Goal: Navigation & Orientation: Find specific page/section

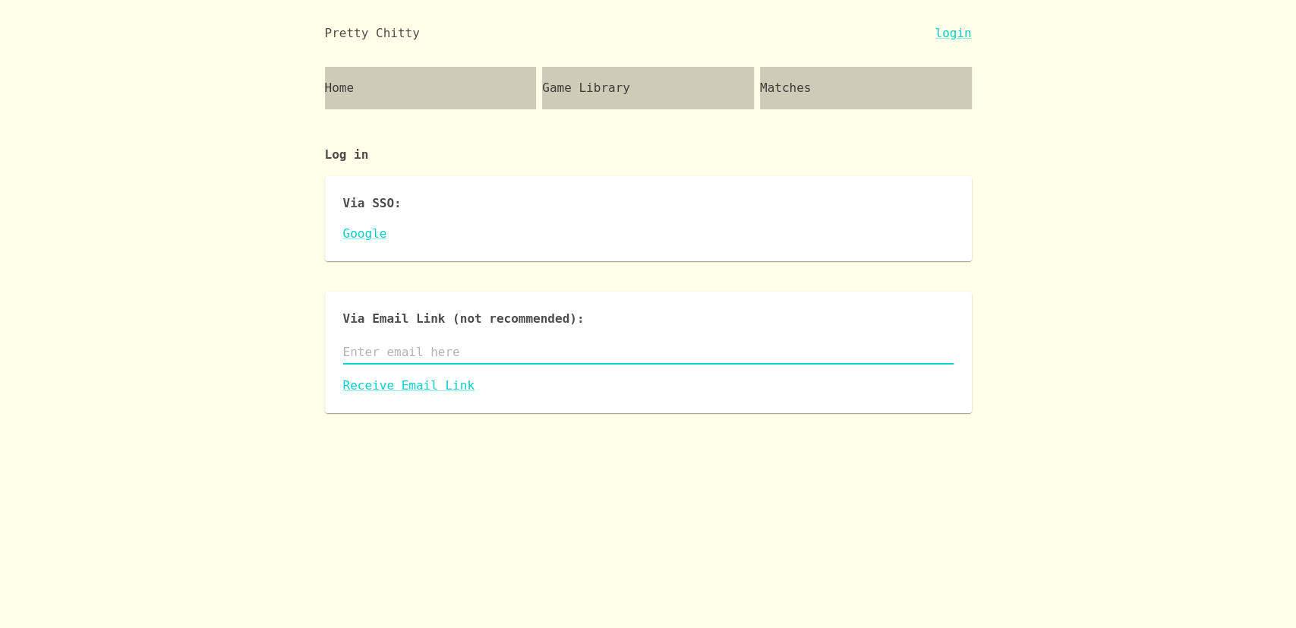
click at [390, 352] on input "text" at bounding box center [648, 352] width 611 height 24
click at [396, 353] on input "text" at bounding box center [648, 352] width 611 height 24
type input "davidrerickson@gmail.com"
click at [406, 382] on link "Receive Email Link" at bounding box center [648, 386] width 611 height 18
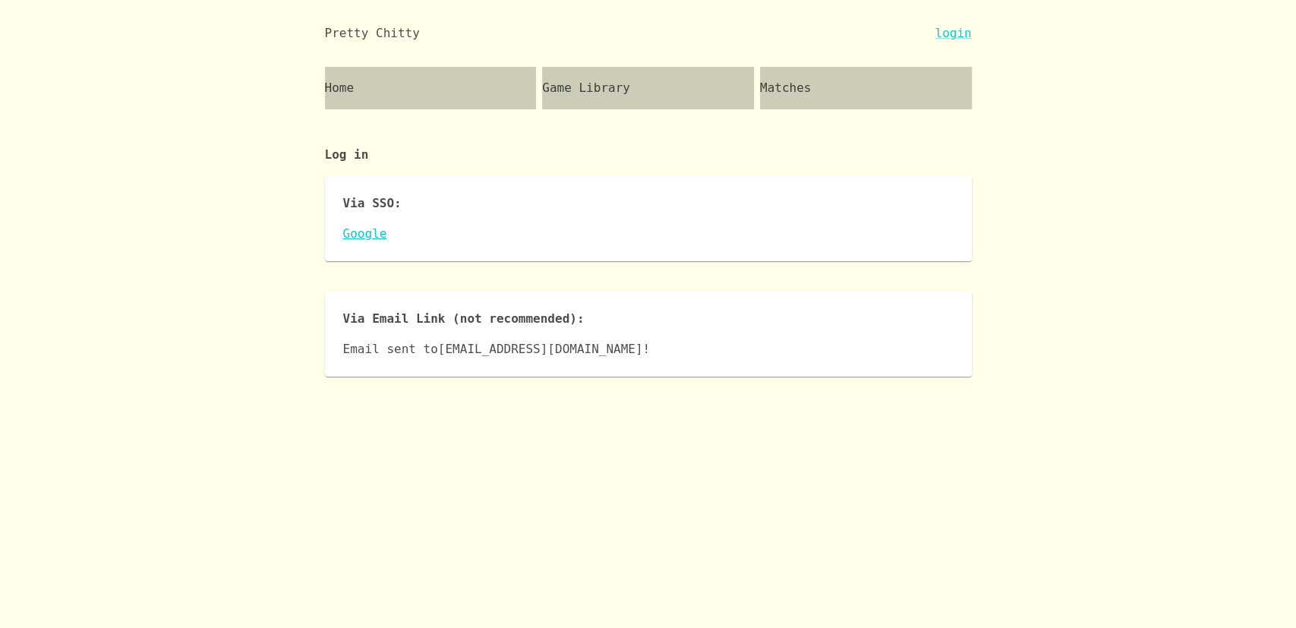
click at [352, 234] on link "Google" at bounding box center [648, 234] width 611 height 18
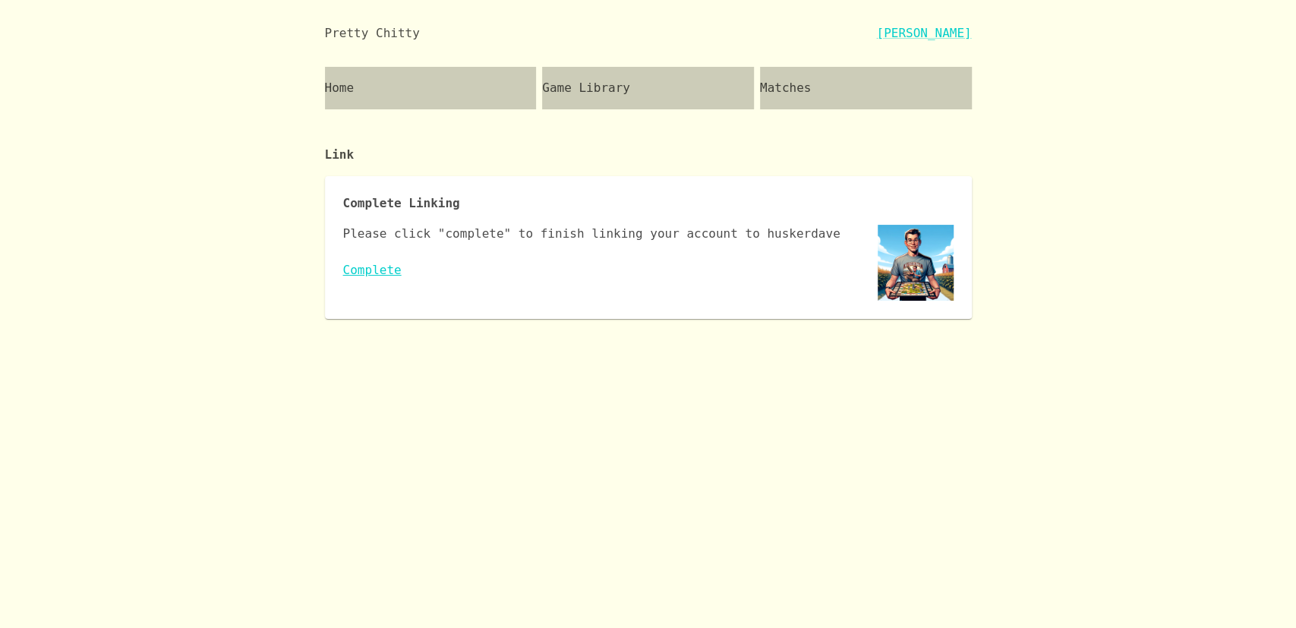
click at [364, 273] on link "Complete" at bounding box center [372, 270] width 58 height 14
click at [647, 106] on div "Game Library" at bounding box center [648, 88] width 212 height 43
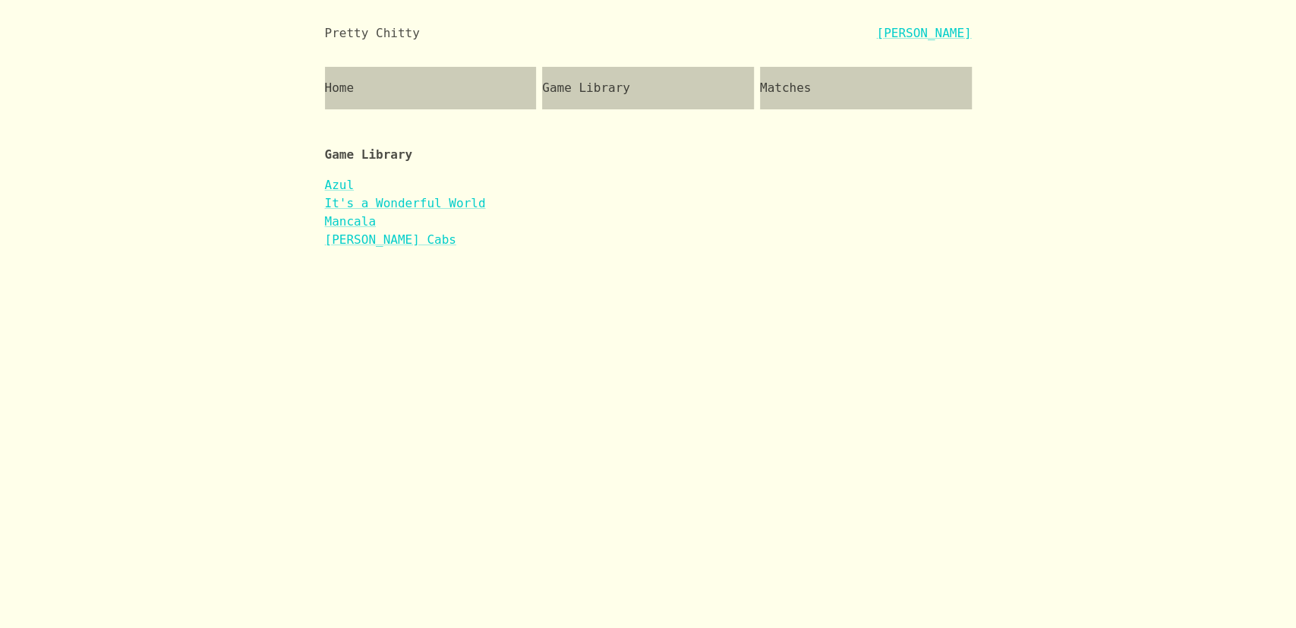
click at [418, 94] on div "Home" at bounding box center [431, 88] width 212 height 43
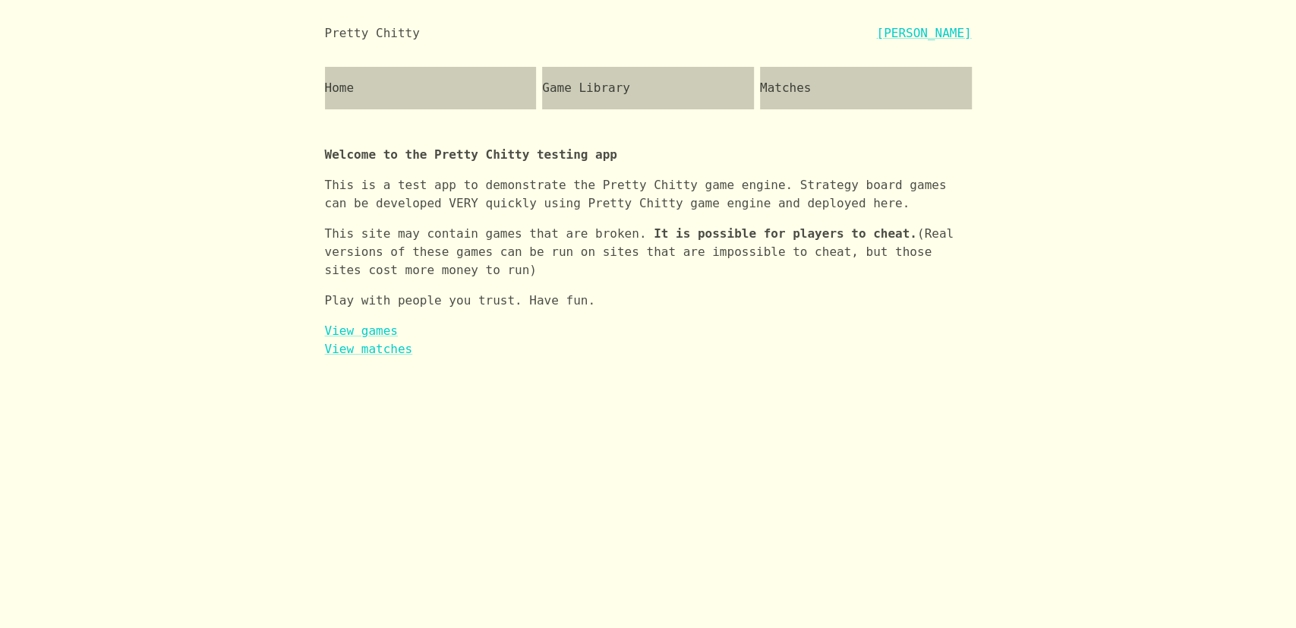
click at [835, 99] on div "Matches" at bounding box center [866, 88] width 212 height 43
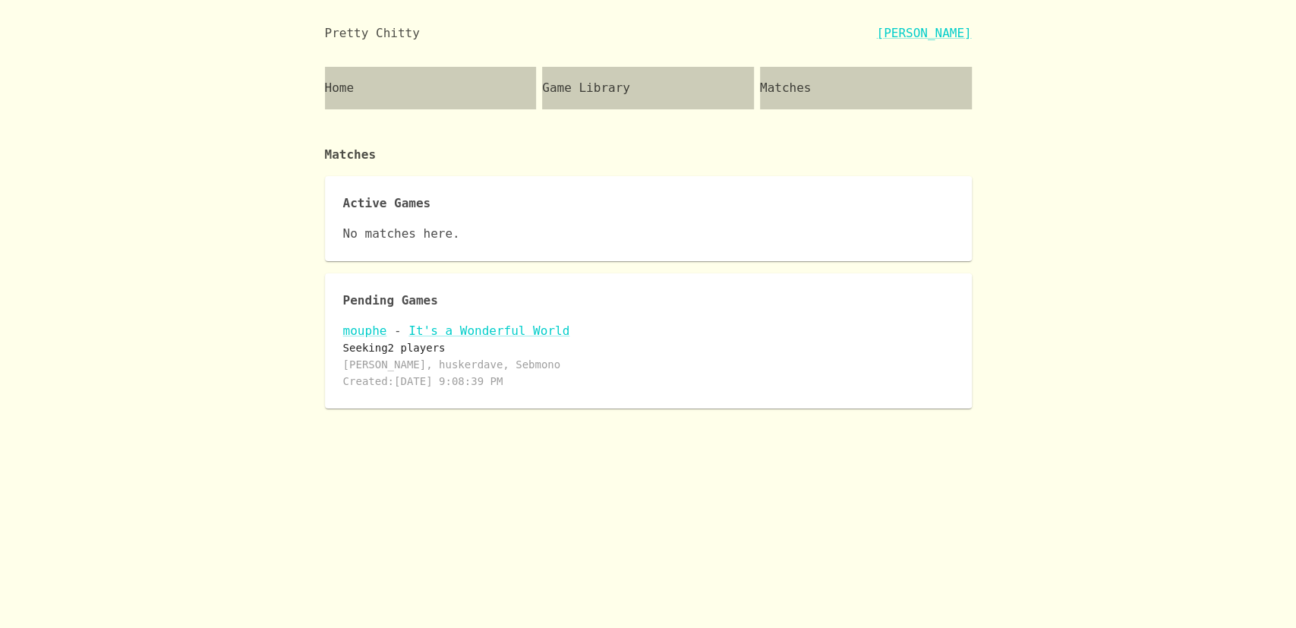
click at [857, 80] on div "Matches" at bounding box center [866, 88] width 212 height 43
click at [850, 83] on div "Matches" at bounding box center [866, 88] width 212 height 43
click at [456, 331] on link "It's a Wonderful World" at bounding box center [489, 331] width 161 height 14
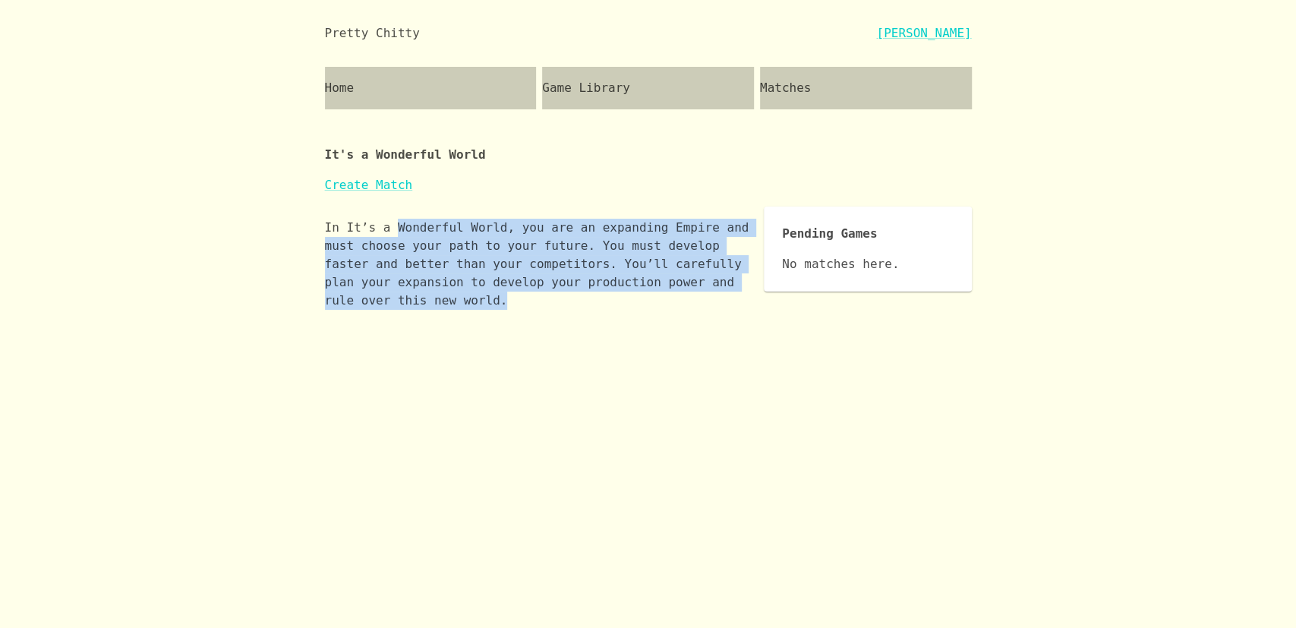
drag, startPoint x: 519, startPoint y: 297, endPoint x: 388, endPoint y: 219, distance: 151.9
click at [388, 219] on p "In It’s a Wonderful World, you are an expanding Empire and must choose your pat…" at bounding box center [539, 264] width 428 height 91
click at [557, 233] on p "In It’s a Wonderful World, you are an expanding Empire and must choose your pat…" at bounding box center [539, 264] width 428 height 91
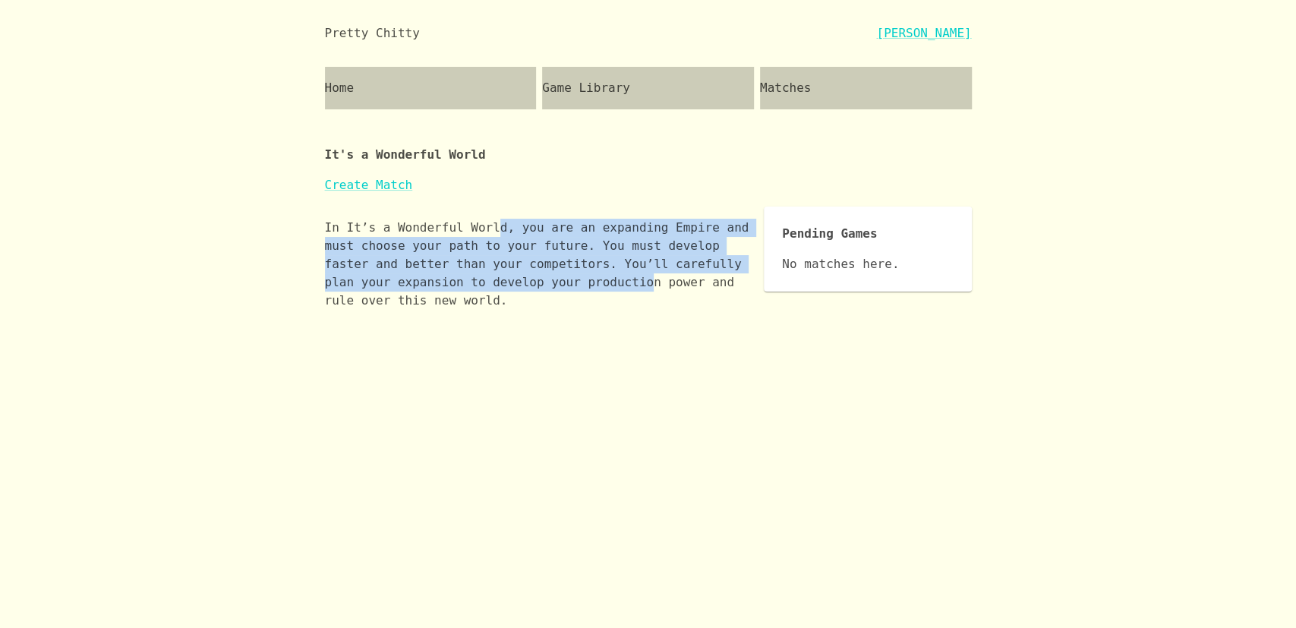
drag, startPoint x: 487, startPoint y: 216, endPoint x: 611, endPoint y: 306, distance: 153.4
click at [559, 288] on div "In It’s a Wonderful World, you are an expanding Empire and must choose your pat…" at bounding box center [539, 264] width 428 height 115
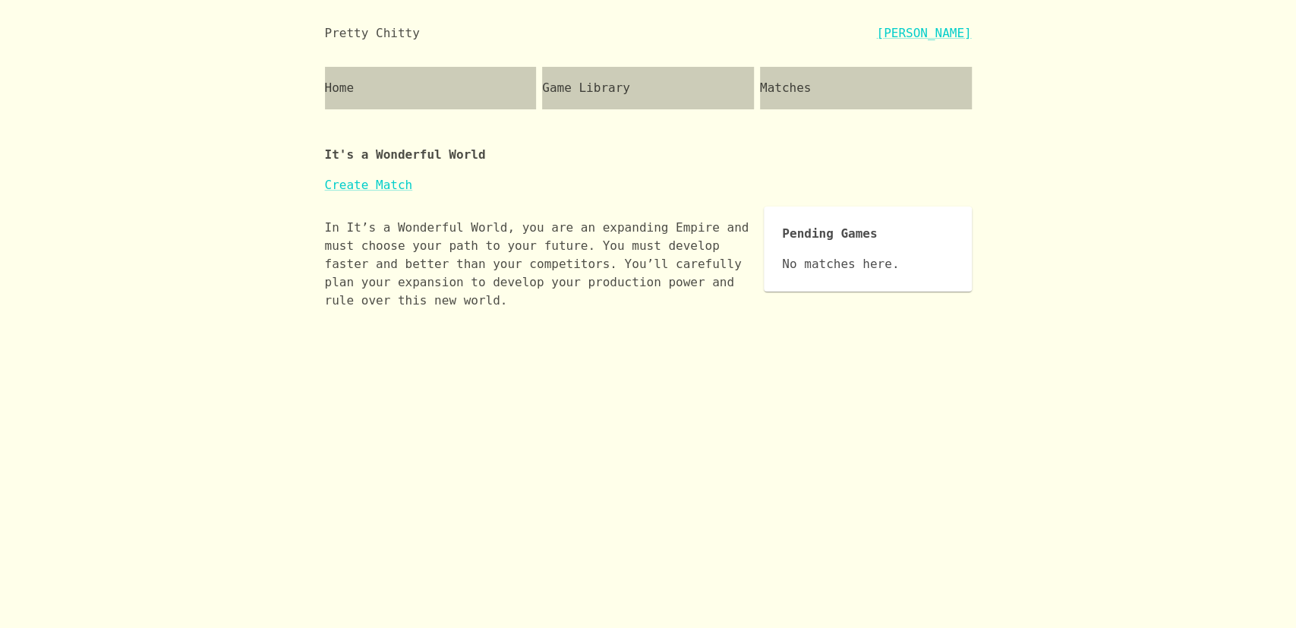
click at [616, 306] on p "In It’s a Wonderful World, you are an expanding Empire and must choose your pat…" at bounding box center [539, 264] width 428 height 91
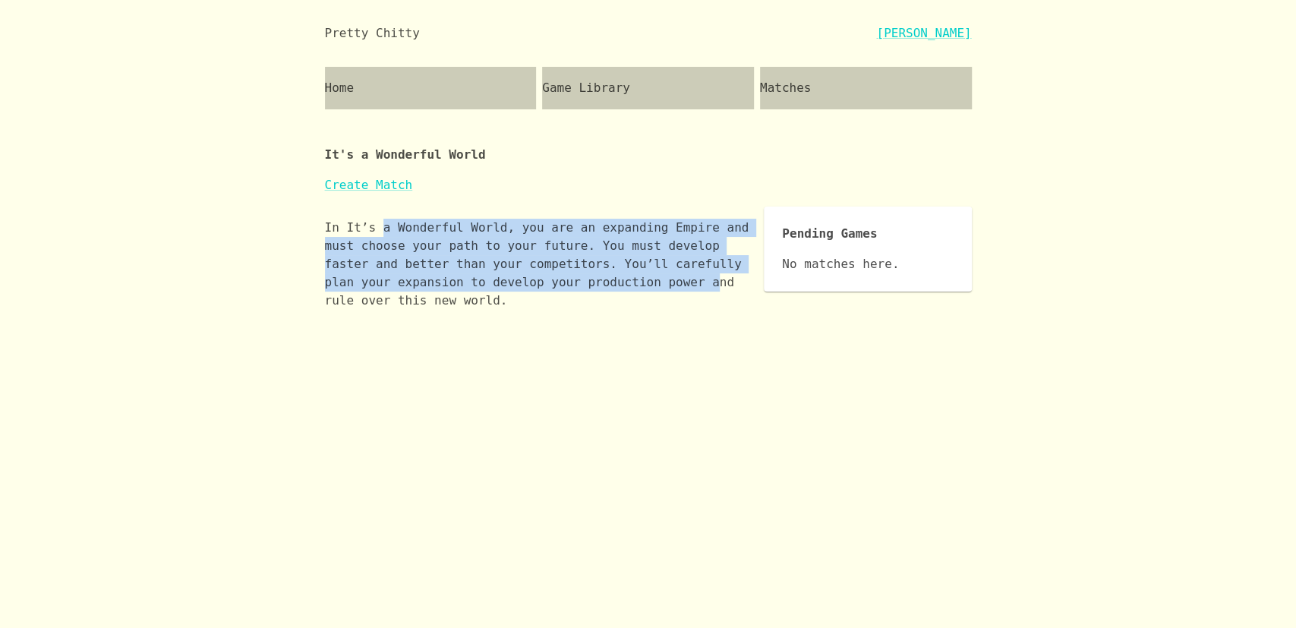
drag, startPoint x: 618, startPoint y: 282, endPoint x: 379, endPoint y: 235, distance: 243.7
click at [379, 235] on p "In It’s a Wonderful World, you are an expanding Empire and must choose your pat…" at bounding box center [539, 264] width 428 height 91
click at [415, 249] on p "In It’s a Wonderful World, you are an expanding Empire and must choose your pat…" at bounding box center [539, 264] width 428 height 91
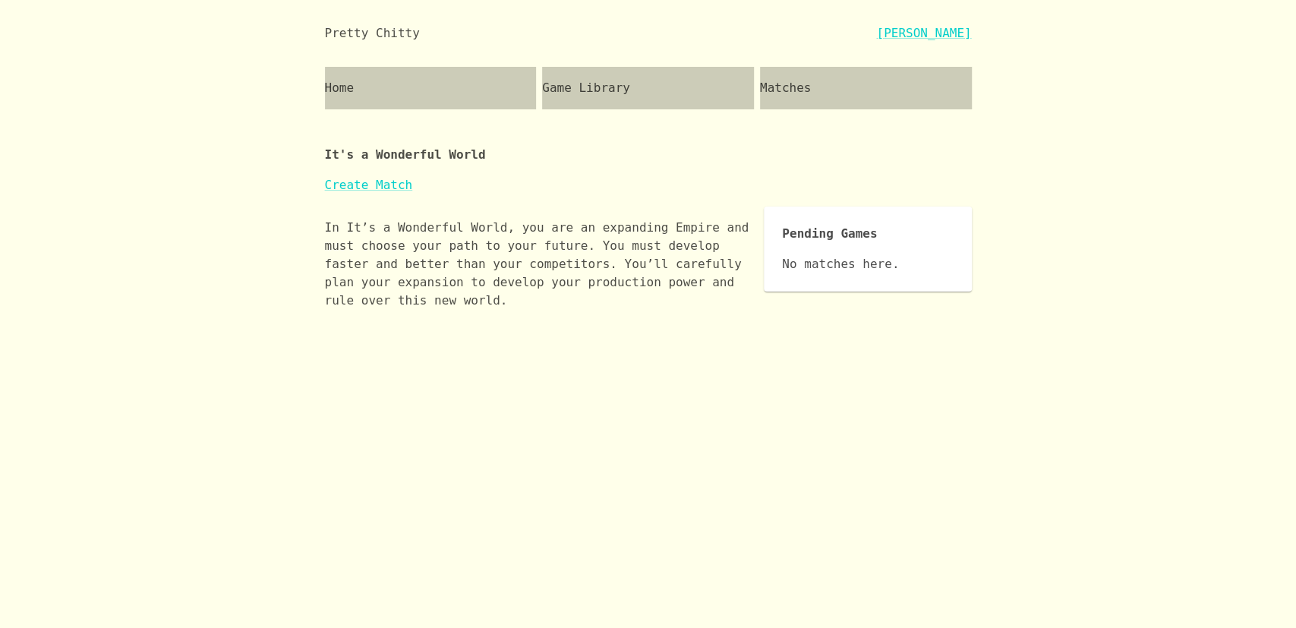
click at [470, 96] on div "Home" at bounding box center [431, 88] width 212 height 43
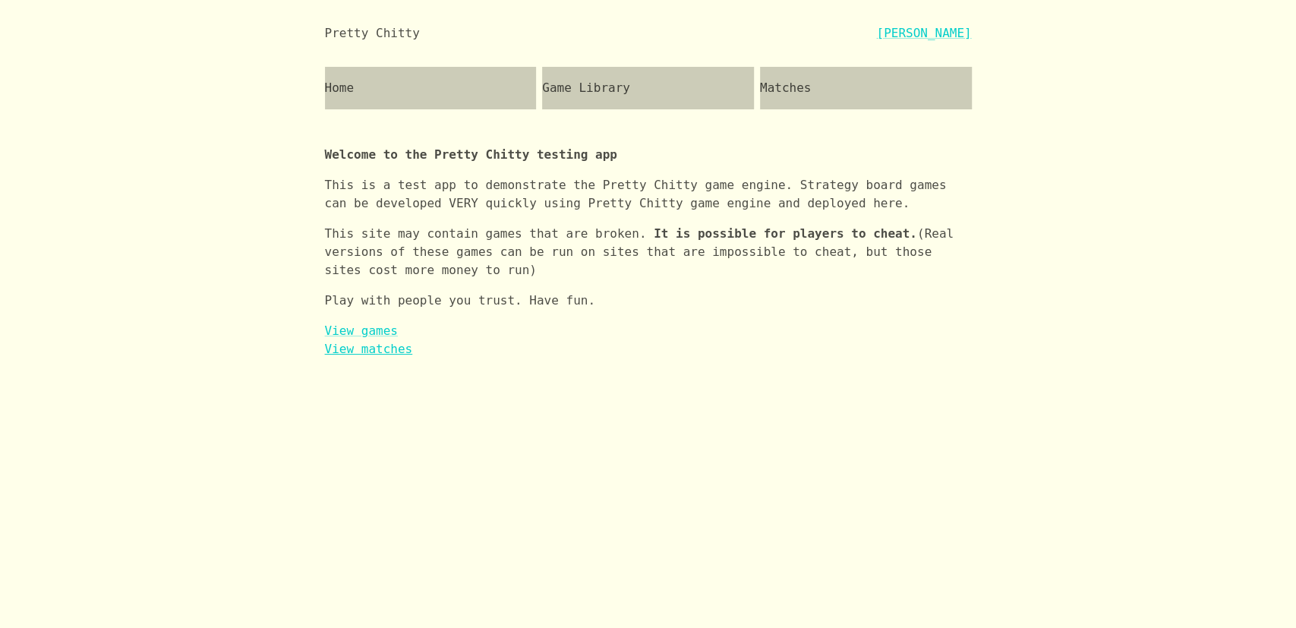
click at [371, 352] on link "View matches" at bounding box center [369, 349] width 88 height 14
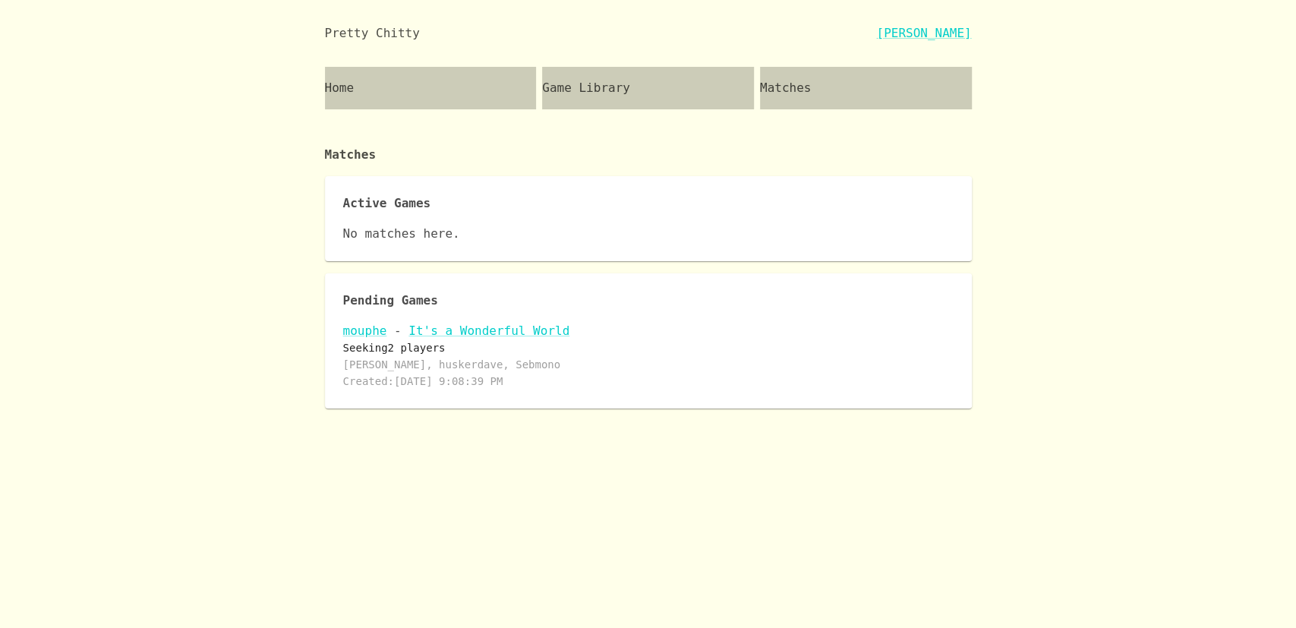
click at [425, 103] on div "Home" at bounding box center [431, 88] width 212 height 43
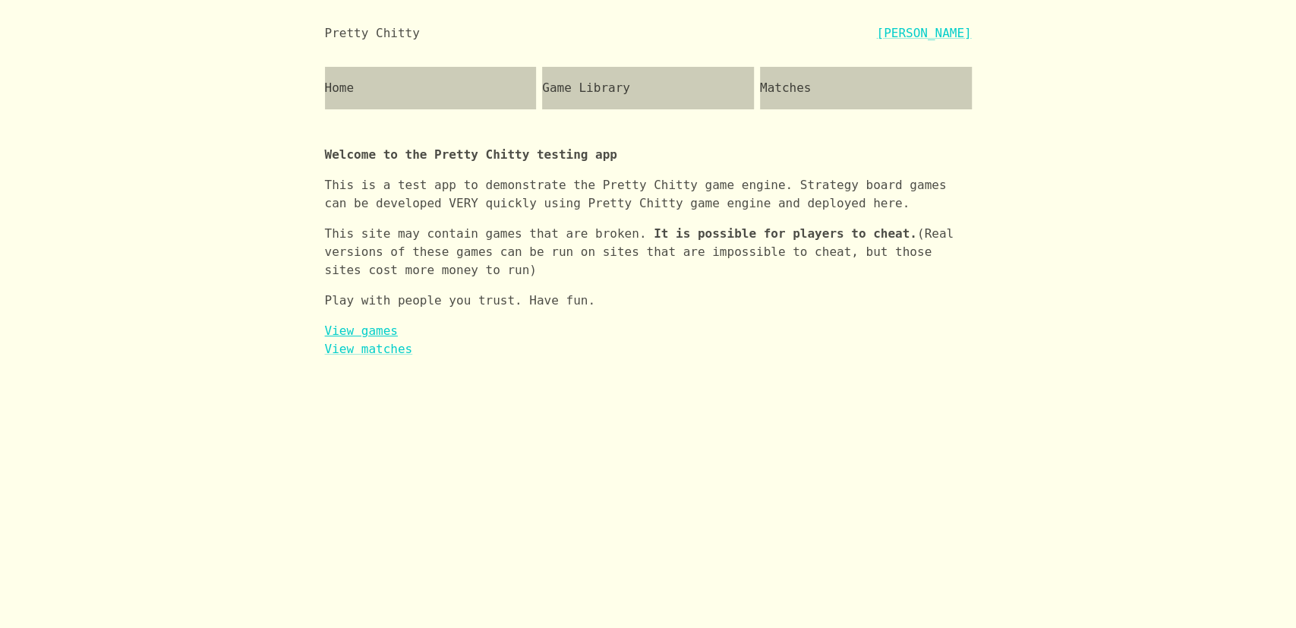
click at [358, 331] on link "View games" at bounding box center [361, 331] width 73 height 14
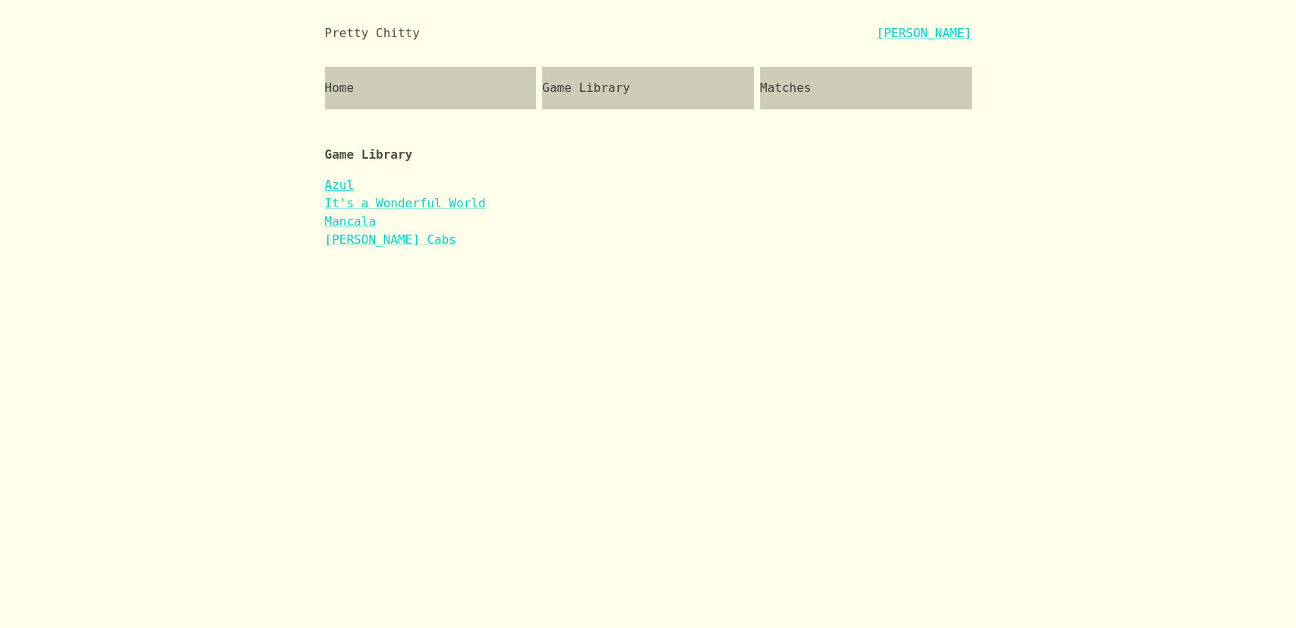
click at [333, 181] on link "Azul" at bounding box center [340, 185] width 30 height 14
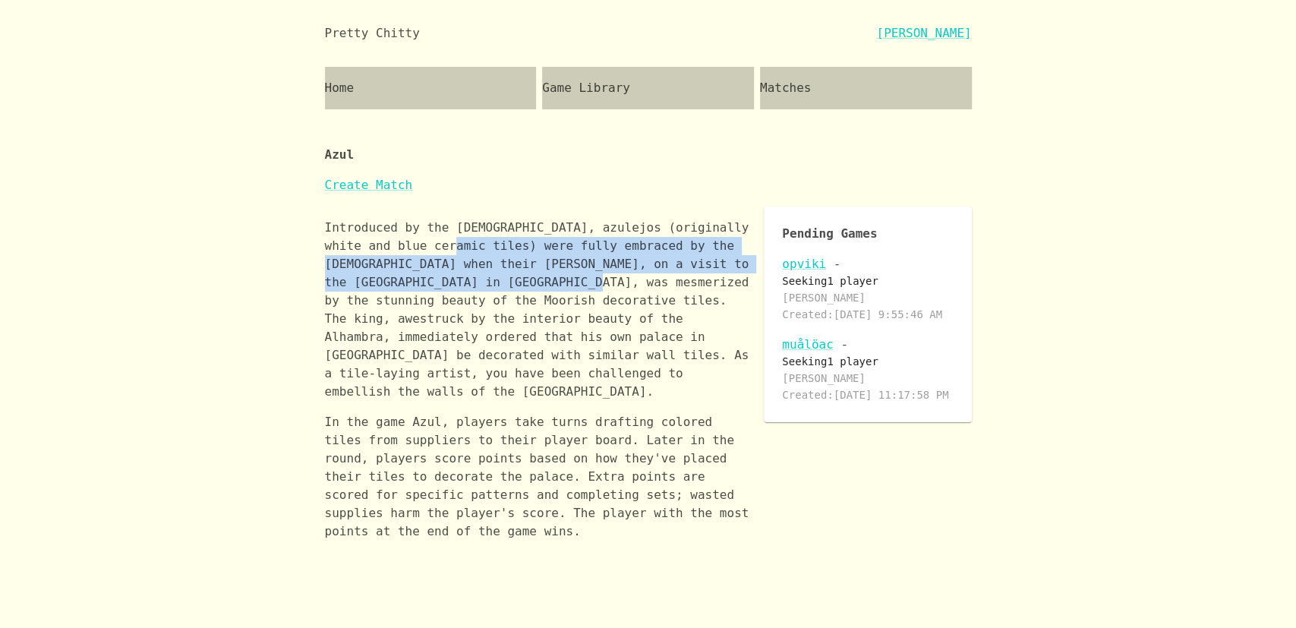
drag, startPoint x: 510, startPoint y: 279, endPoint x: 690, endPoint y: 118, distance: 241.5
click at [432, 246] on p "Introduced by the [DEMOGRAPHIC_DATA], azulejos (originally white and blue ceram…" at bounding box center [539, 310] width 428 height 182
click at [420, 85] on div "Home" at bounding box center [431, 88] width 212 height 43
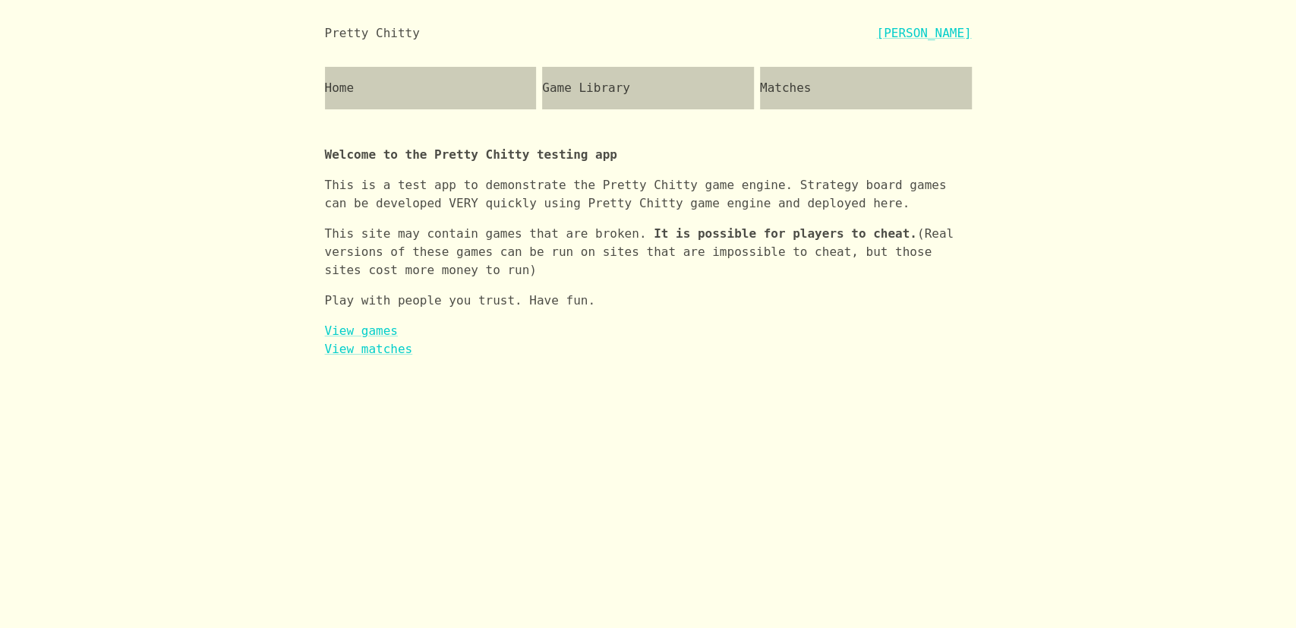
click at [633, 101] on div "Game Library" at bounding box center [648, 88] width 212 height 43
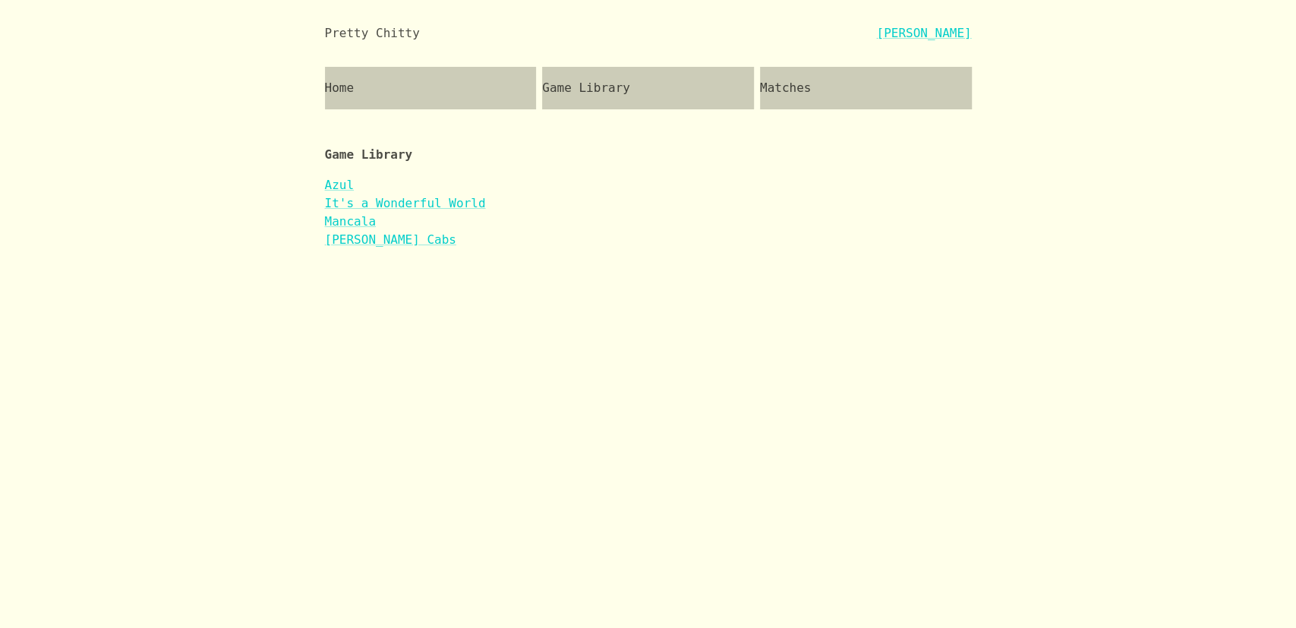
click at [885, 87] on div "Matches" at bounding box center [866, 88] width 212 height 43
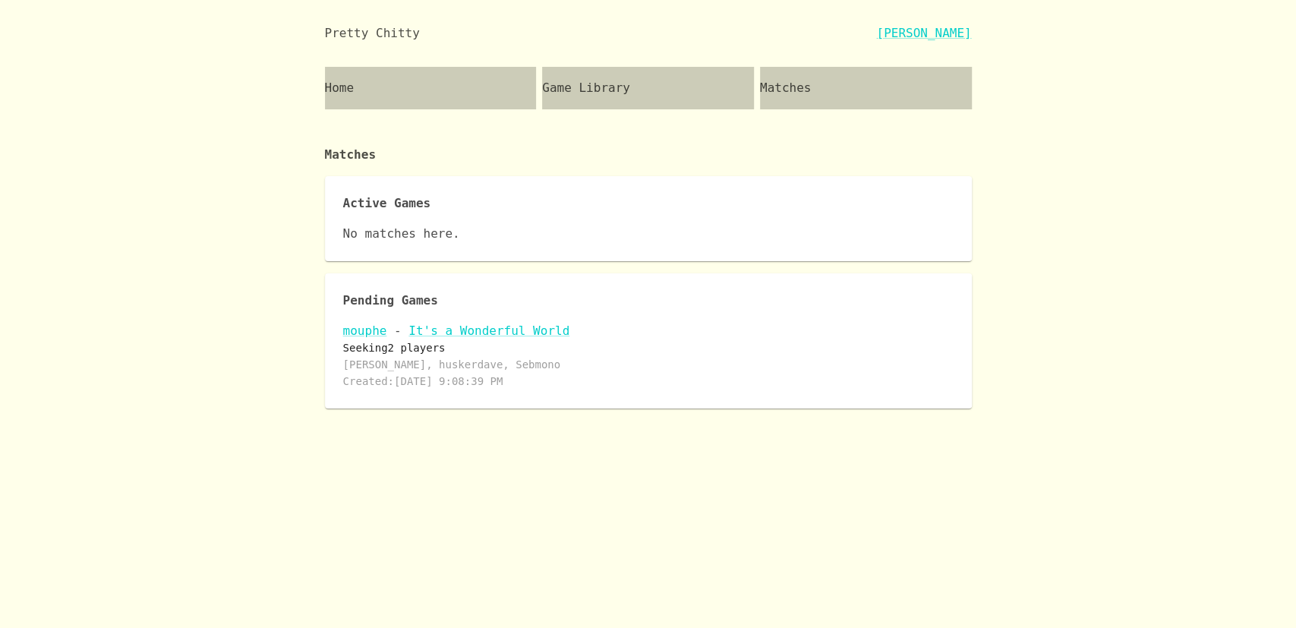
click at [402, 115] on div "Pretty Chitty [PERSON_NAME] Home Game Library Matches Matches Active Games No m…" at bounding box center [648, 204] width 683 height 409
click at [396, 96] on div "Home" at bounding box center [431, 88] width 212 height 43
